Goal: Communication & Community: Answer question/provide support

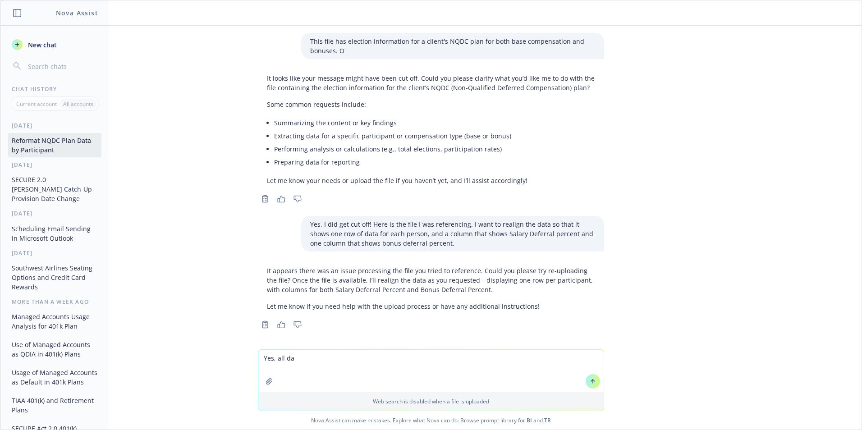
scroll to position [0, 87]
